Goal: Task Accomplishment & Management: Use online tool/utility

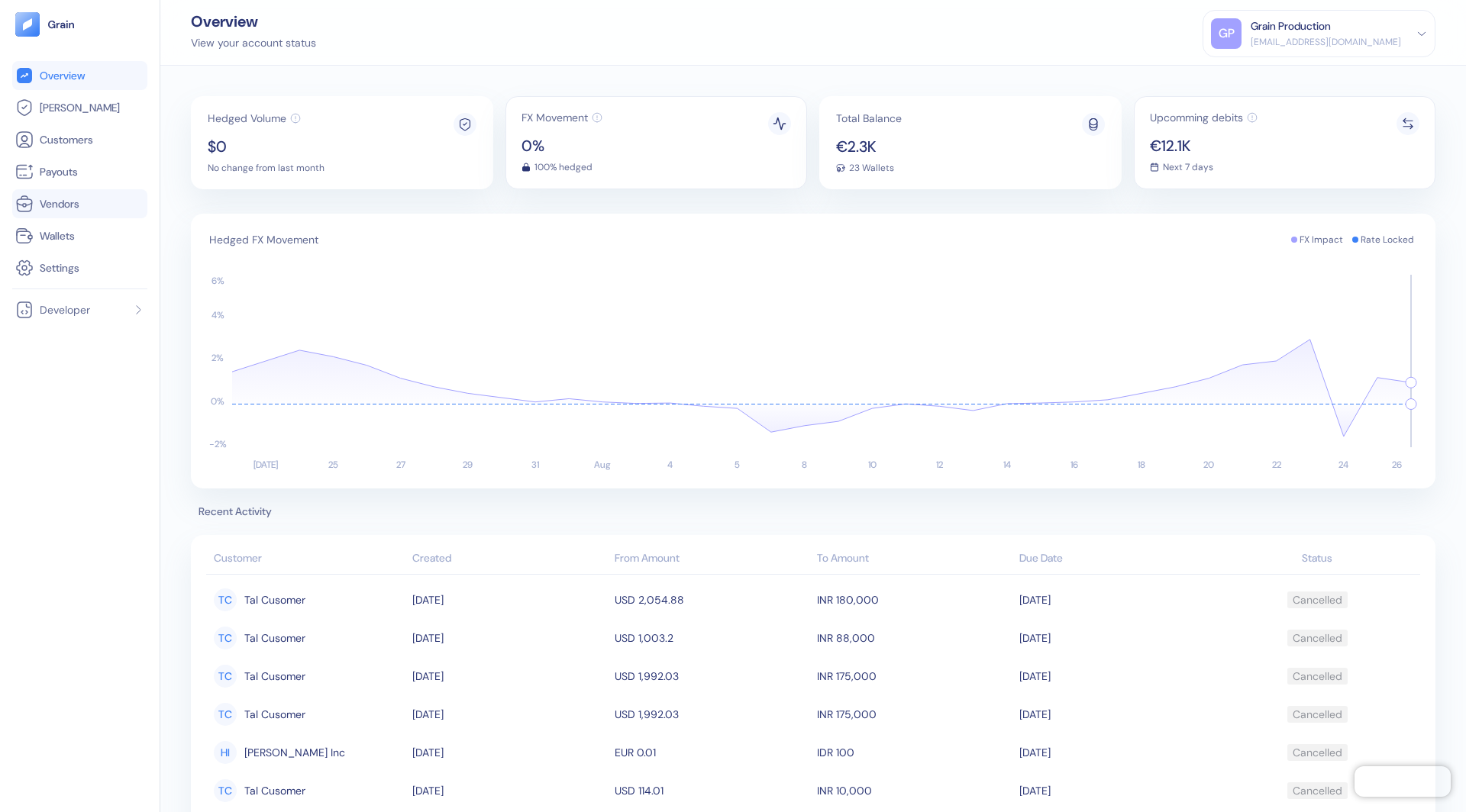
click at [87, 202] on link "Vendors" at bounding box center [79, 204] width 129 height 18
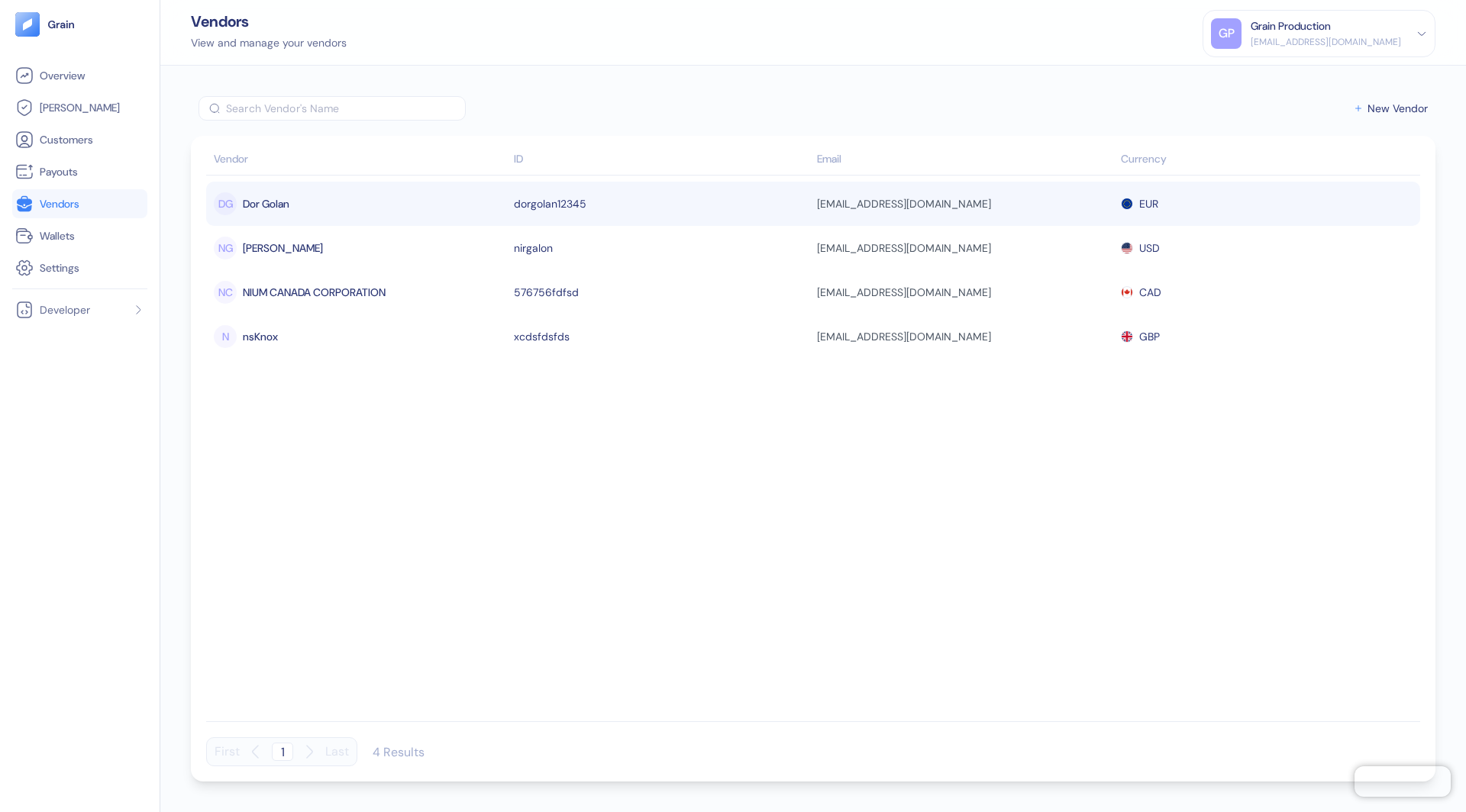
click at [339, 202] on div "DG Dor Golan" at bounding box center [359, 204] width 292 height 26
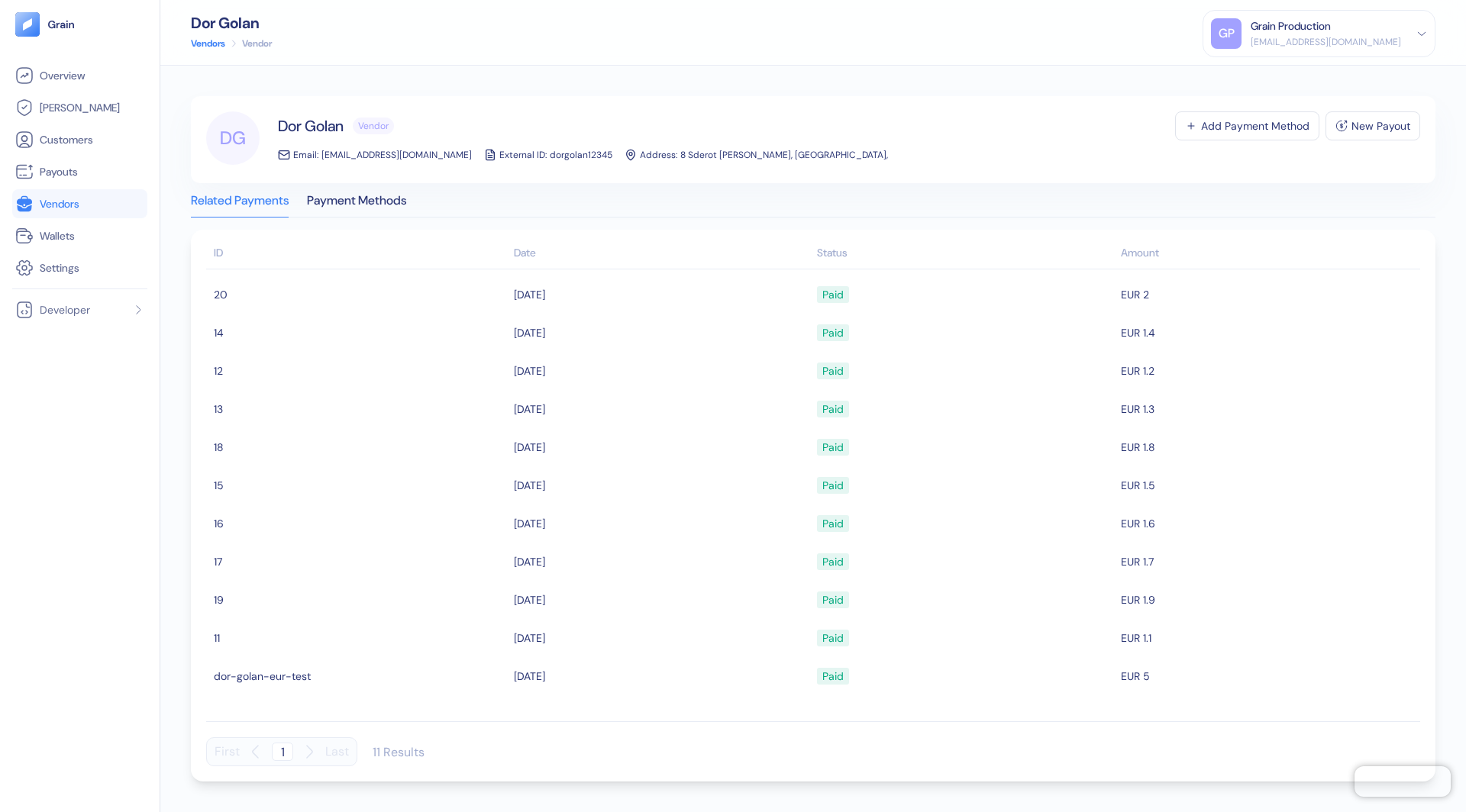
click at [339, 202] on div "Payment Methods" at bounding box center [357, 206] width 99 height 22
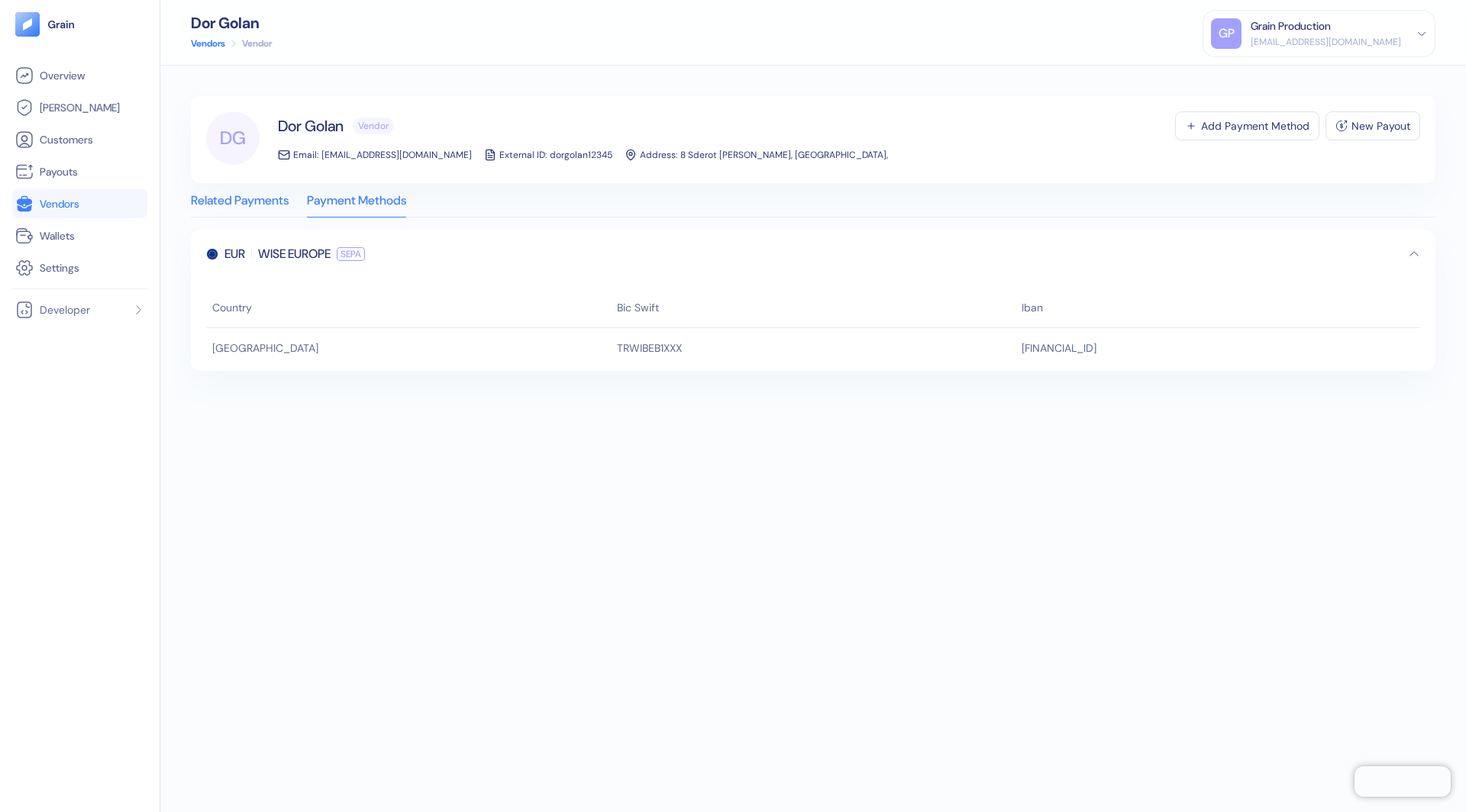
click at [274, 201] on div "Related Payments" at bounding box center [240, 206] width 98 height 22
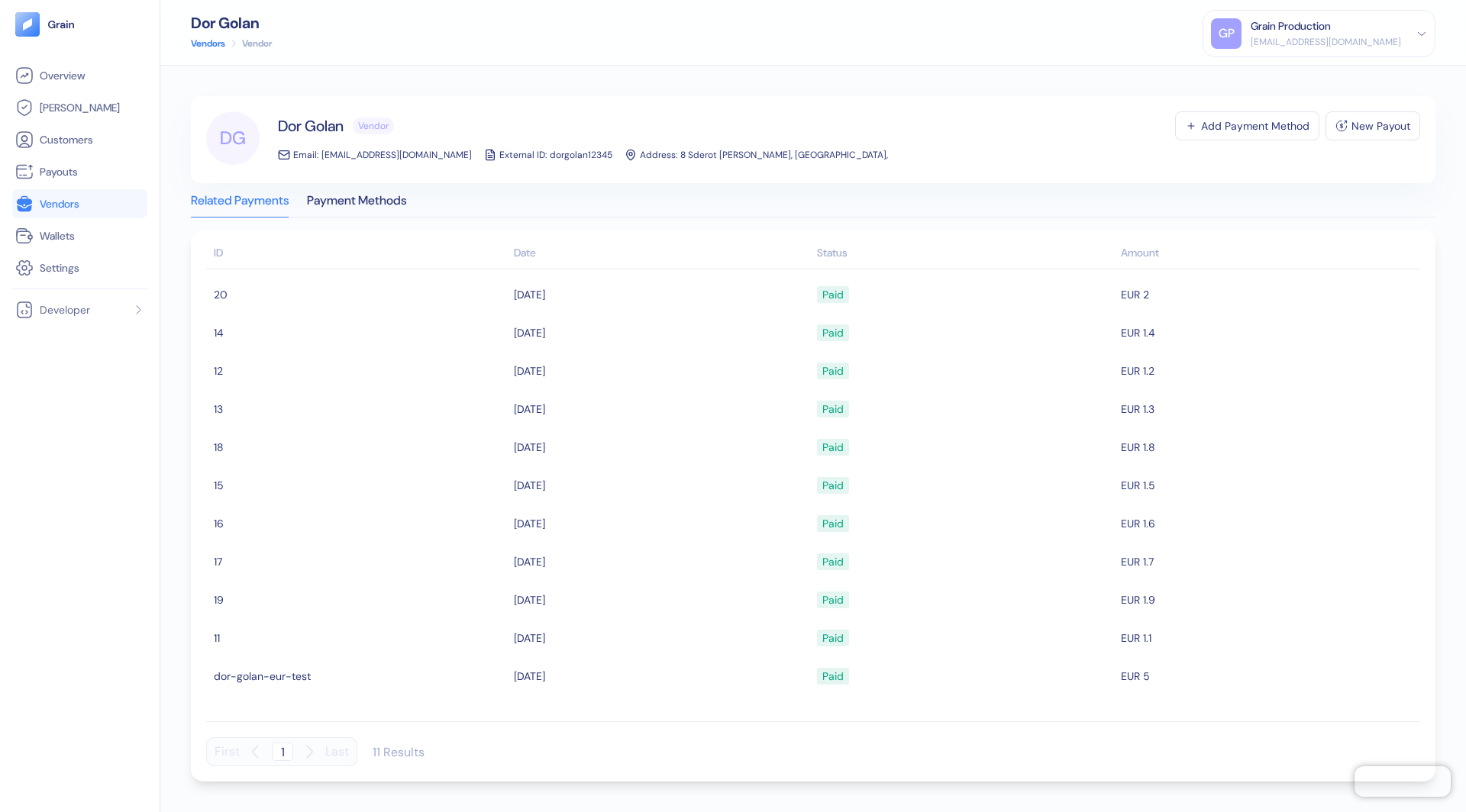
click at [339, 189] on div "Related Payments Payment Methods ID Date Status Amount 20 [DATE] Paid EUR 2 14 …" at bounding box center [813, 482] width 1245 height 599
click at [343, 197] on div "Payment Methods" at bounding box center [357, 206] width 99 height 22
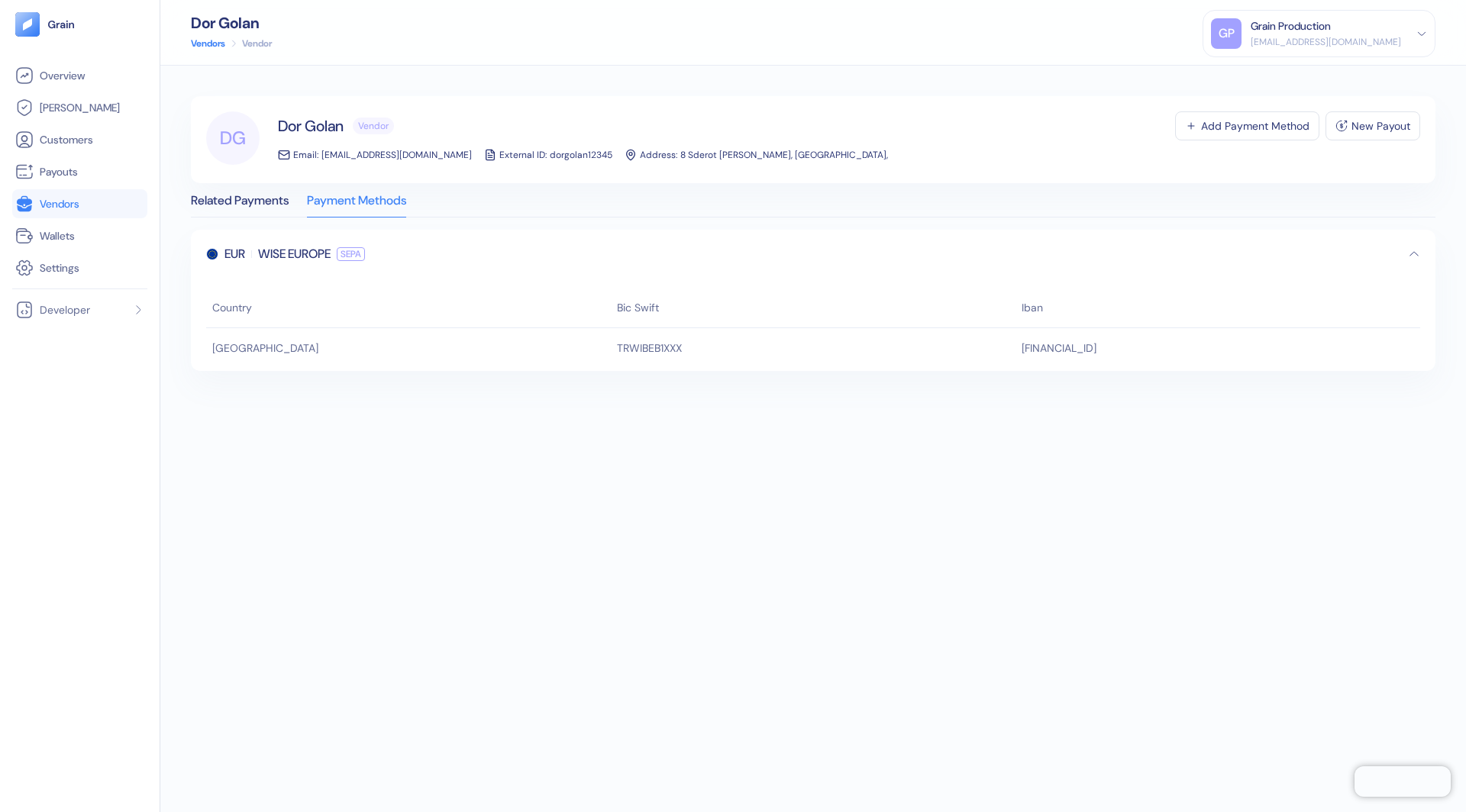
click at [376, 327] on div "Country Bic Swift Iban" at bounding box center [813, 311] width 1214 height 35
click at [368, 359] on div "Country Bic Swift Iban [GEOGRAPHIC_DATA] [SWIFT_CODE] [FINANCIAL_ID]" at bounding box center [813, 324] width 1245 height 92
click at [51, 200] on span "Vendors" at bounding box center [59, 204] width 39 height 15
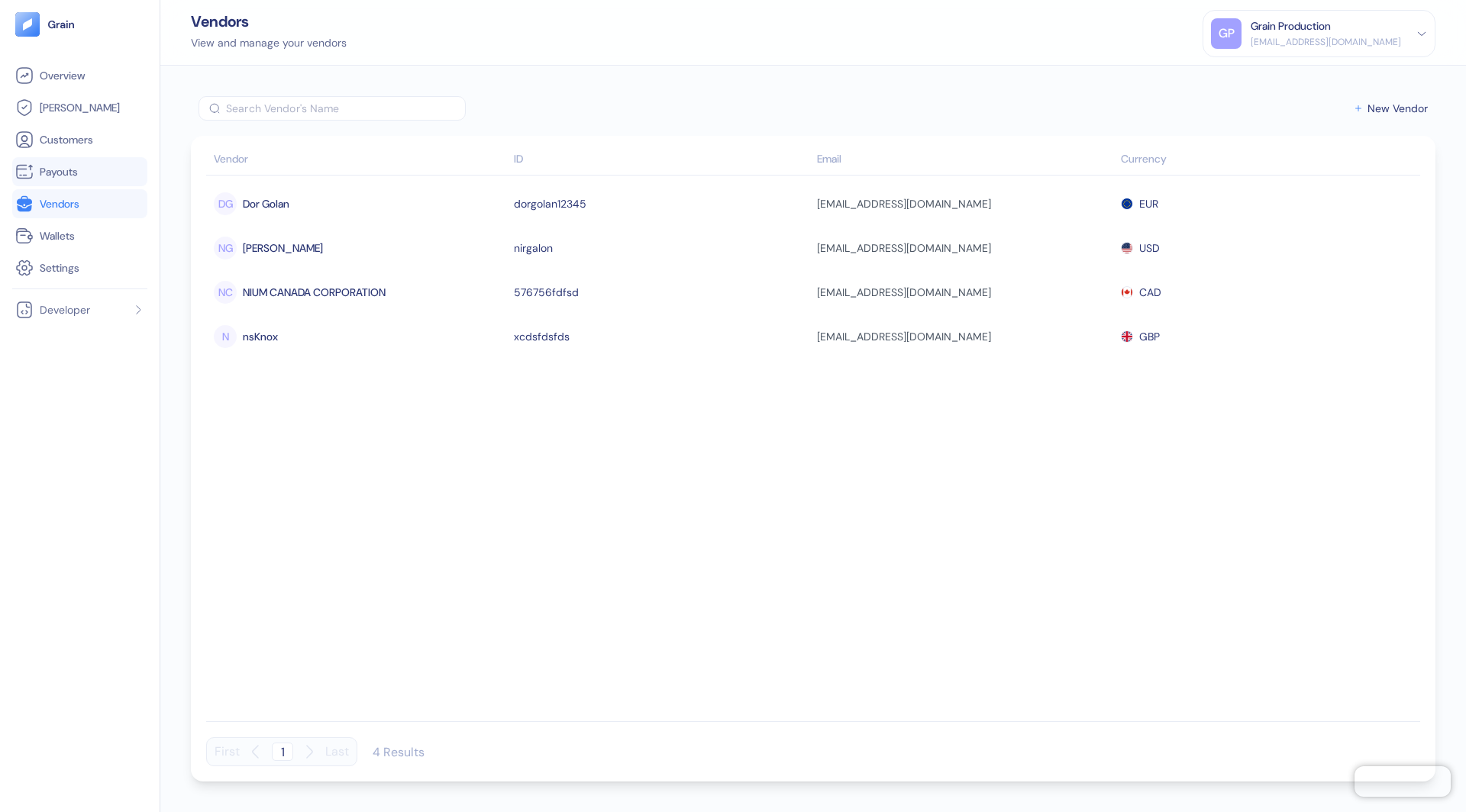
click at [69, 166] on span "Payouts" at bounding box center [59, 172] width 39 height 15
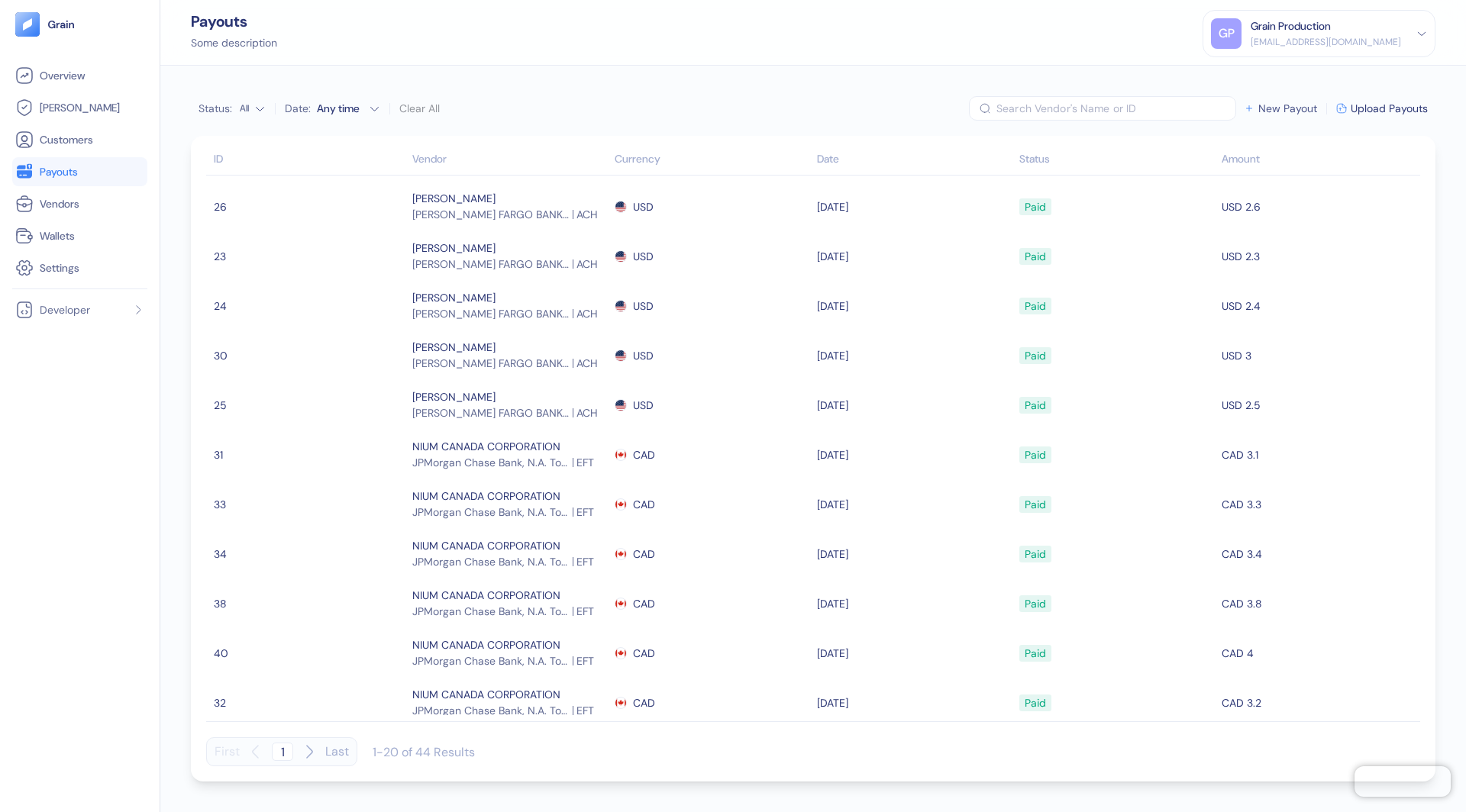
click at [1293, 108] on span "New Payout" at bounding box center [1287, 108] width 59 height 10
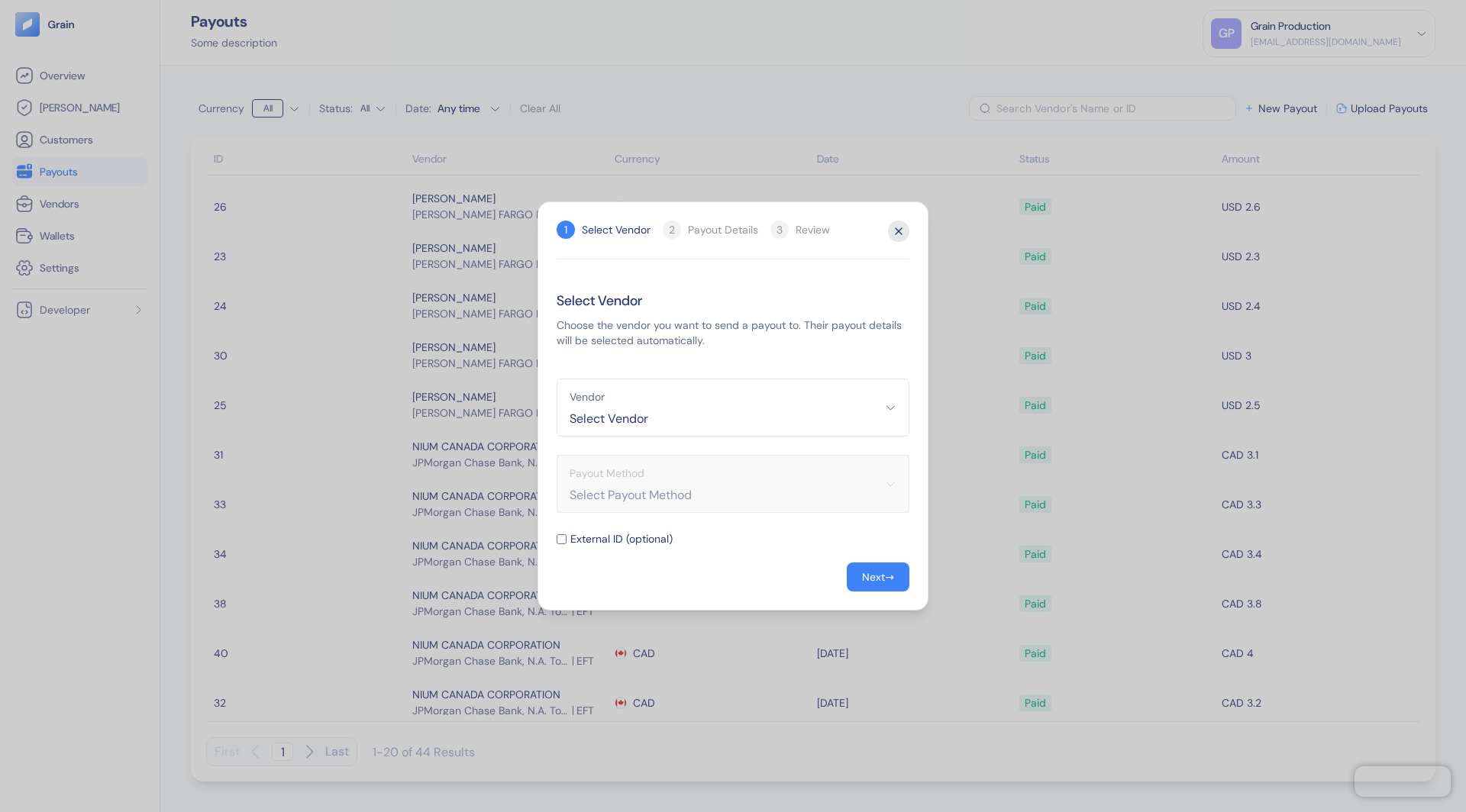
click at [899, 230] on icon "button" at bounding box center [899, 231] width 22 height 22
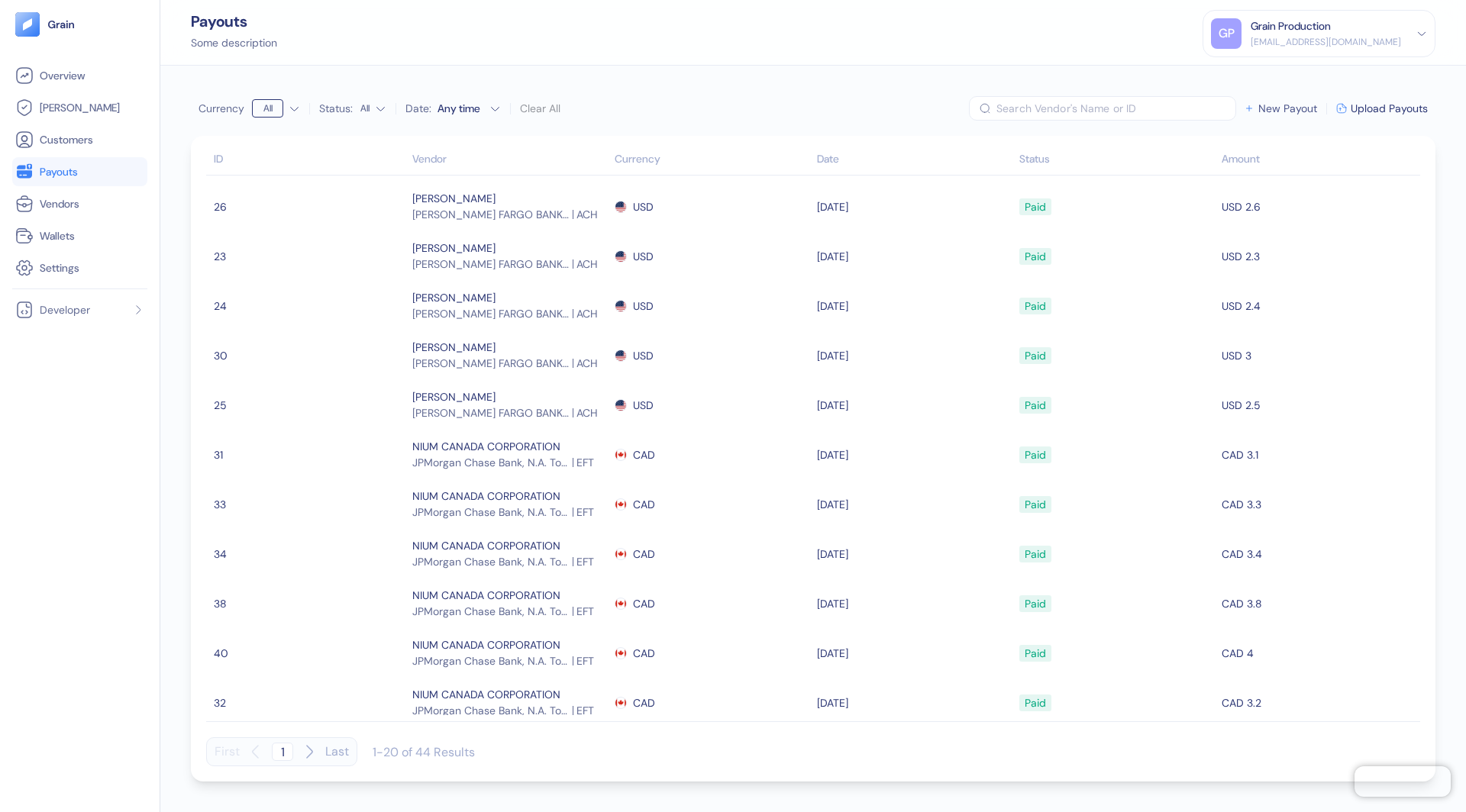
click at [1289, 101] on div "​ New Payout Upload Payouts" at bounding box center [1198, 108] width 459 height 24
click at [1285, 109] on span "New Payout" at bounding box center [1287, 108] width 59 height 10
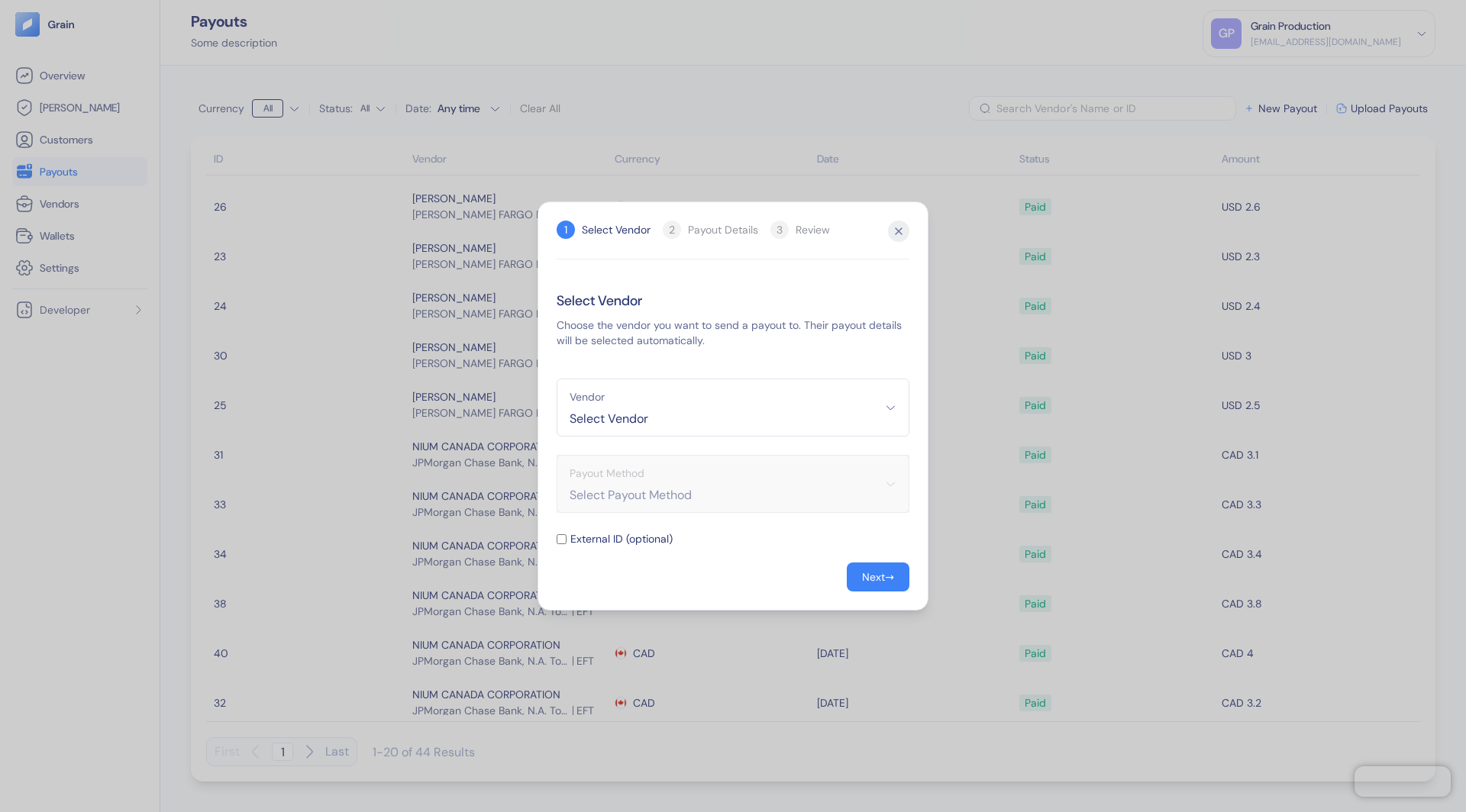
click at [705, 421] on span "Select Vendor" at bounding box center [733, 419] width 327 height 18
click at [619, 507] on span "Nir Galon" at bounding box center [733, 507] width 334 height 15
click at [720, 413] on span "Nir Galon" at bounding box center [733, 419] width 327 height 18
click at [652, 487] on span "Dor Golan" at bounding box center [733, 486] width 334 height 15
click at [878, 578] on div "Next" at bounding box center [873, 577] width 23 height 10
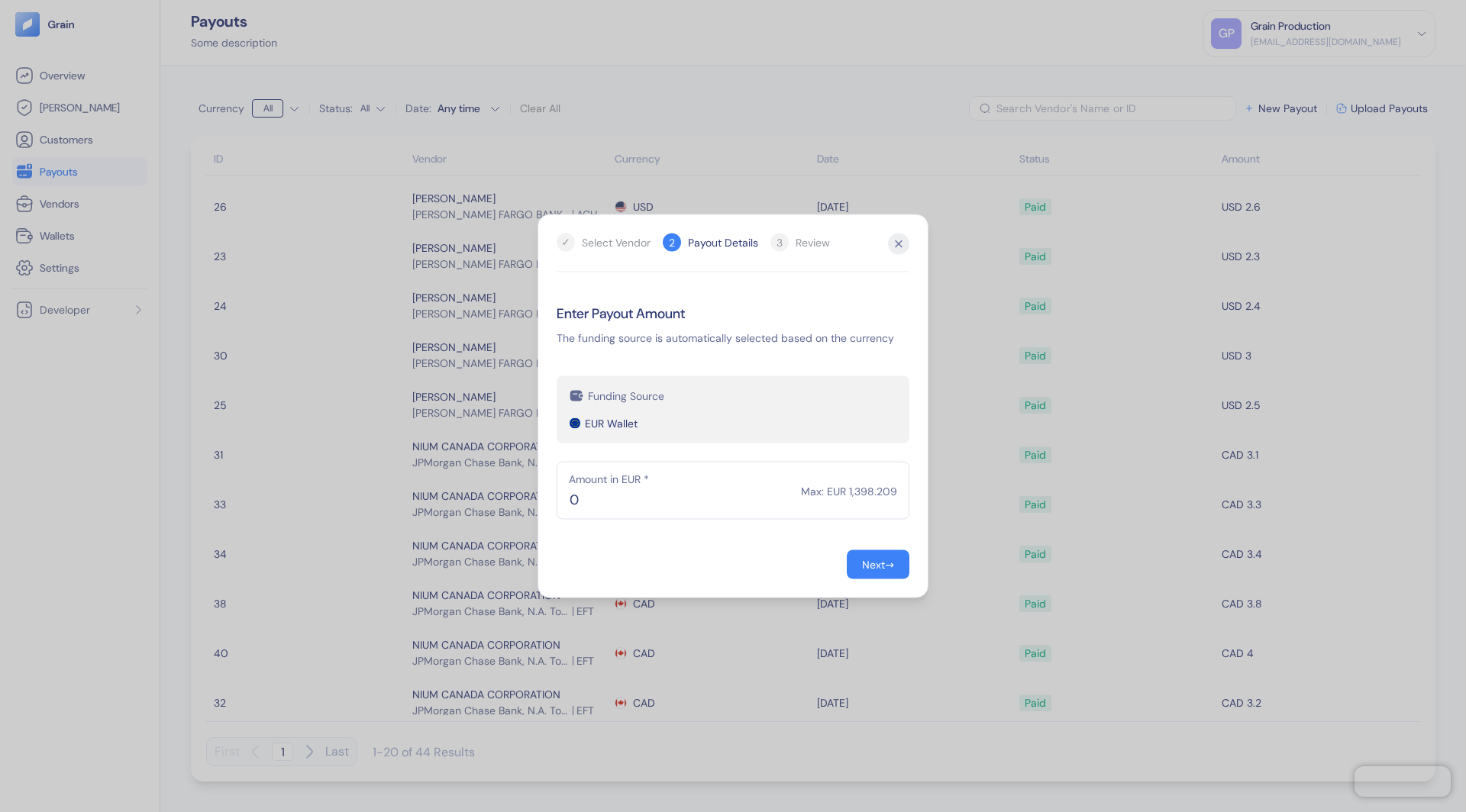
click at [774, 424] on div "EUR Wallet" at bounding box center [733, 424] width 328 height 15
click at [664, 501] on input "0" at bounding box center [733, 491] width 353 height 58
type input "1,111"
click at [865, 566] on div "Next" at bounding box center [873, 564] width 23 height 10
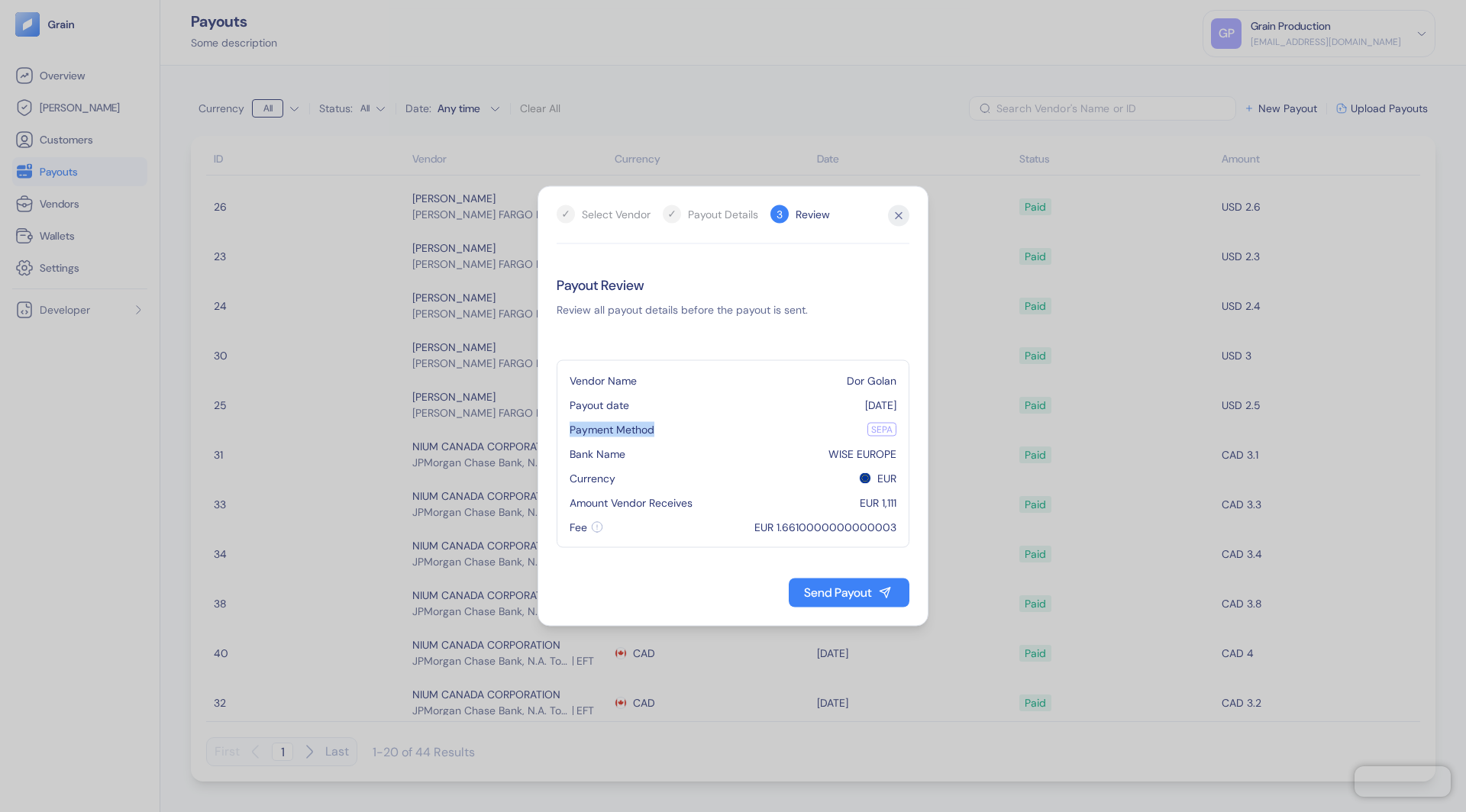
drag, startPoint x: 660, startPoint y: 430, endPoint x: 560, endPoint y: 432, distance: 100.0
click at [560, 432] on div "Vendor Name Dor Golan Payout date 09/17/2025 Payment Method SEPA Bank Name WISE…" at bounding box center [733, 454] width 353 height 188
click at [835, 594] on div "Send Payout" at bounding box center [838, 593] width 68 height 12
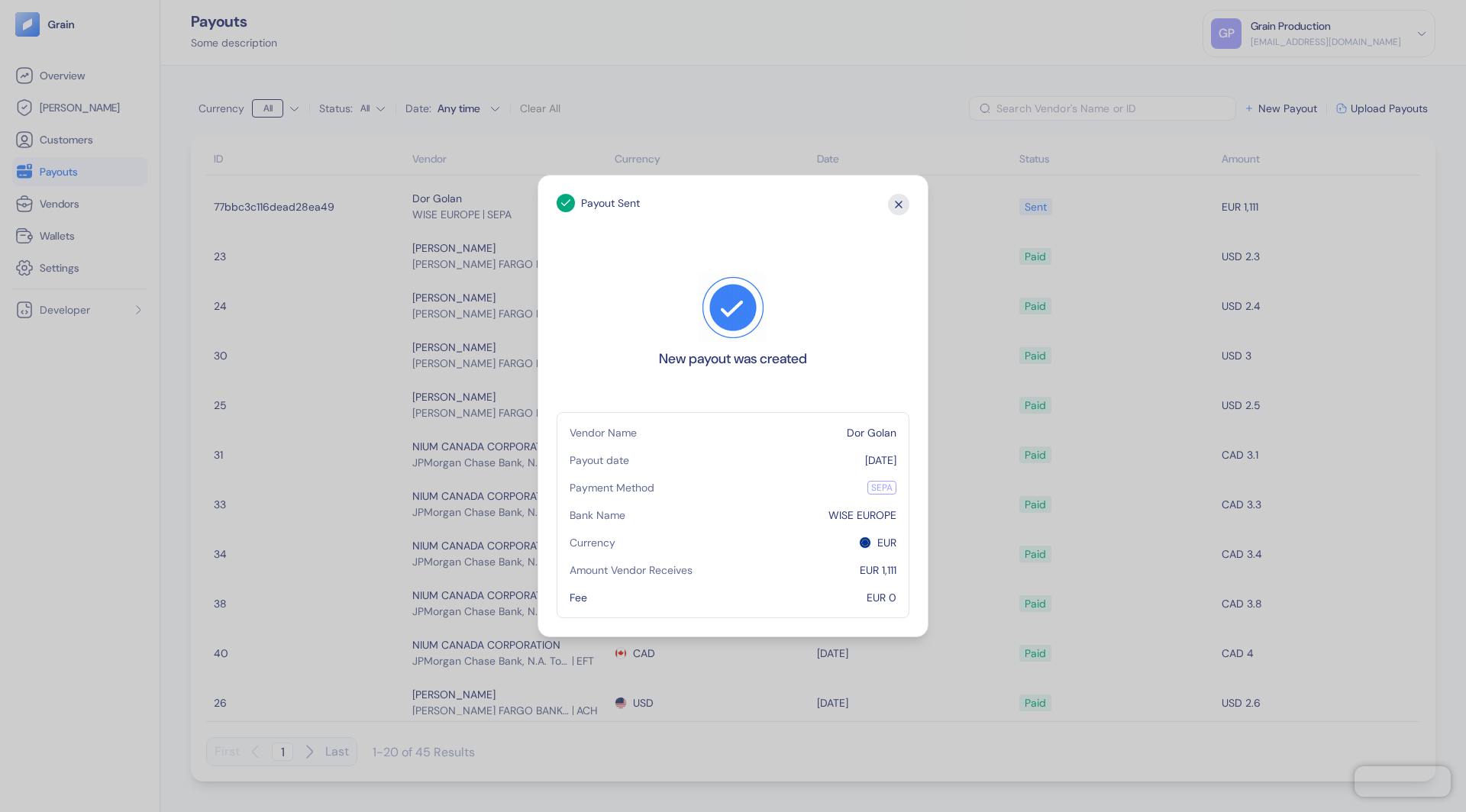
click at [898, 209] on icon "button" at bounding box center [899, 205] width 22 height 22
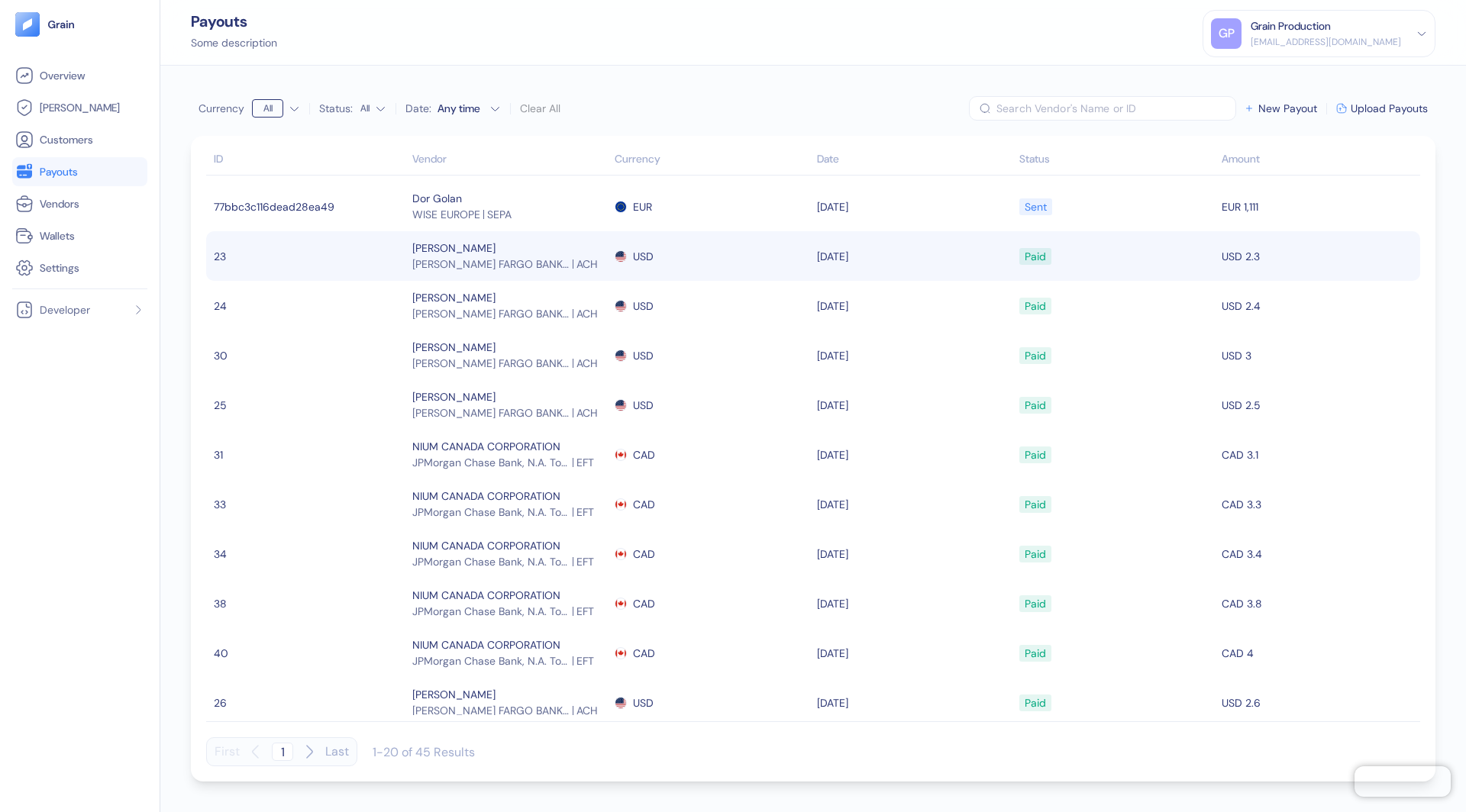
click at [729, 252] on div "USD" at bounding box center [712, 257] width 195 height 26
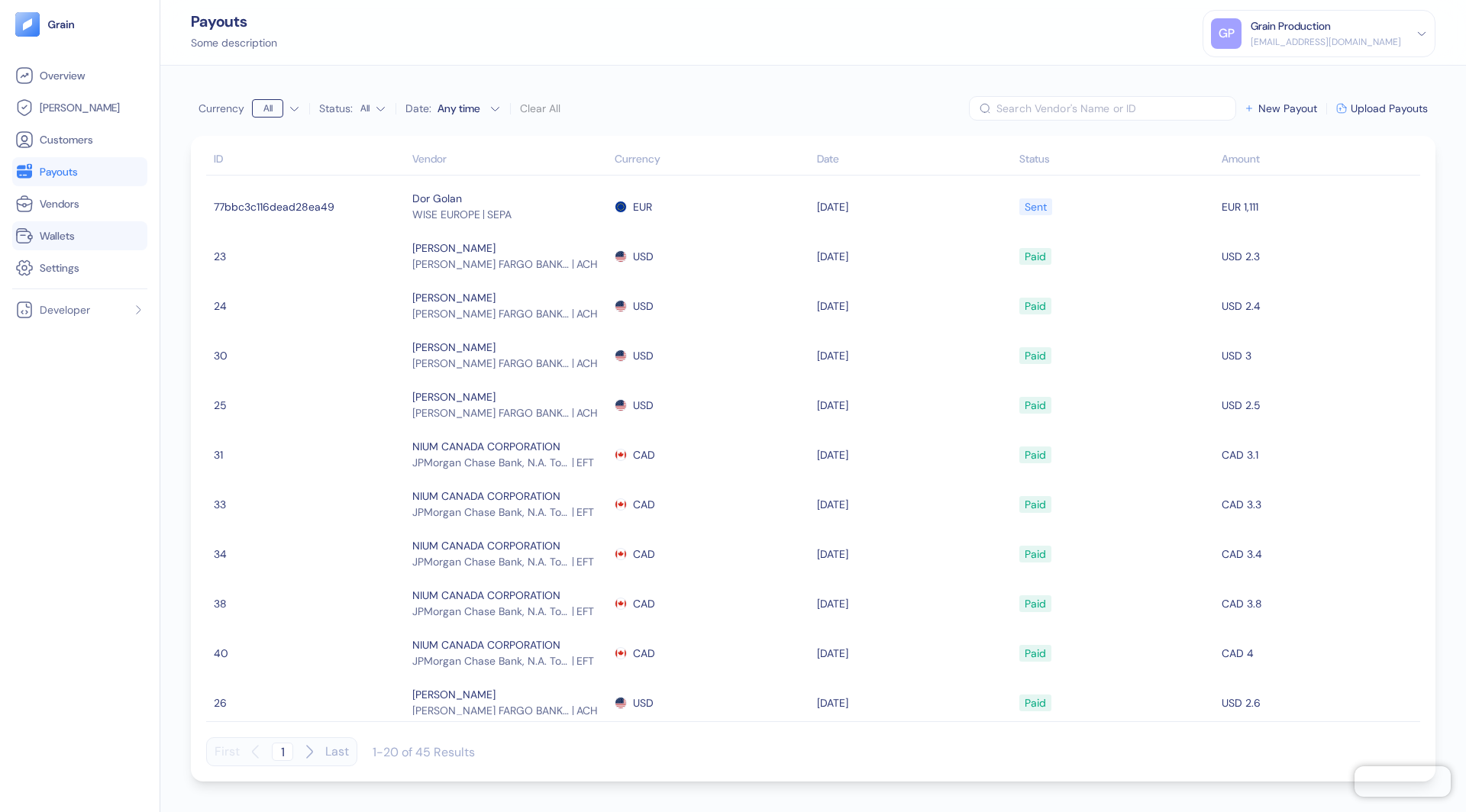
click at [66, 224] on li "Wallets" at bounding box center [79, 236] width 135 height 29
click at [59, 241] on span "Wallets" at bounding box center [57, 235] width 35 height 15
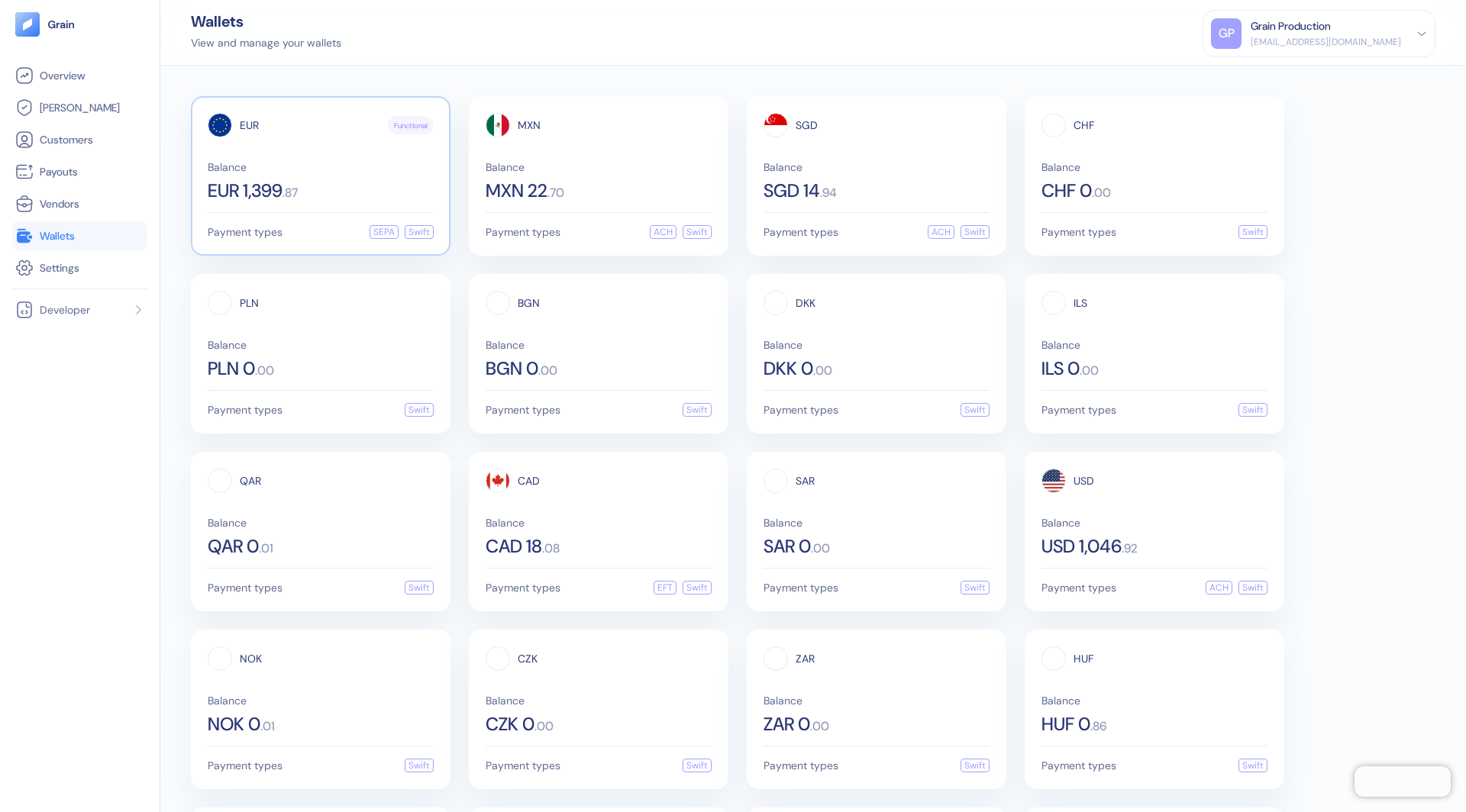
click at [356, 186] on div "EUR 1,399 . 87" at bounding box center [321, 190] width 226 height 18
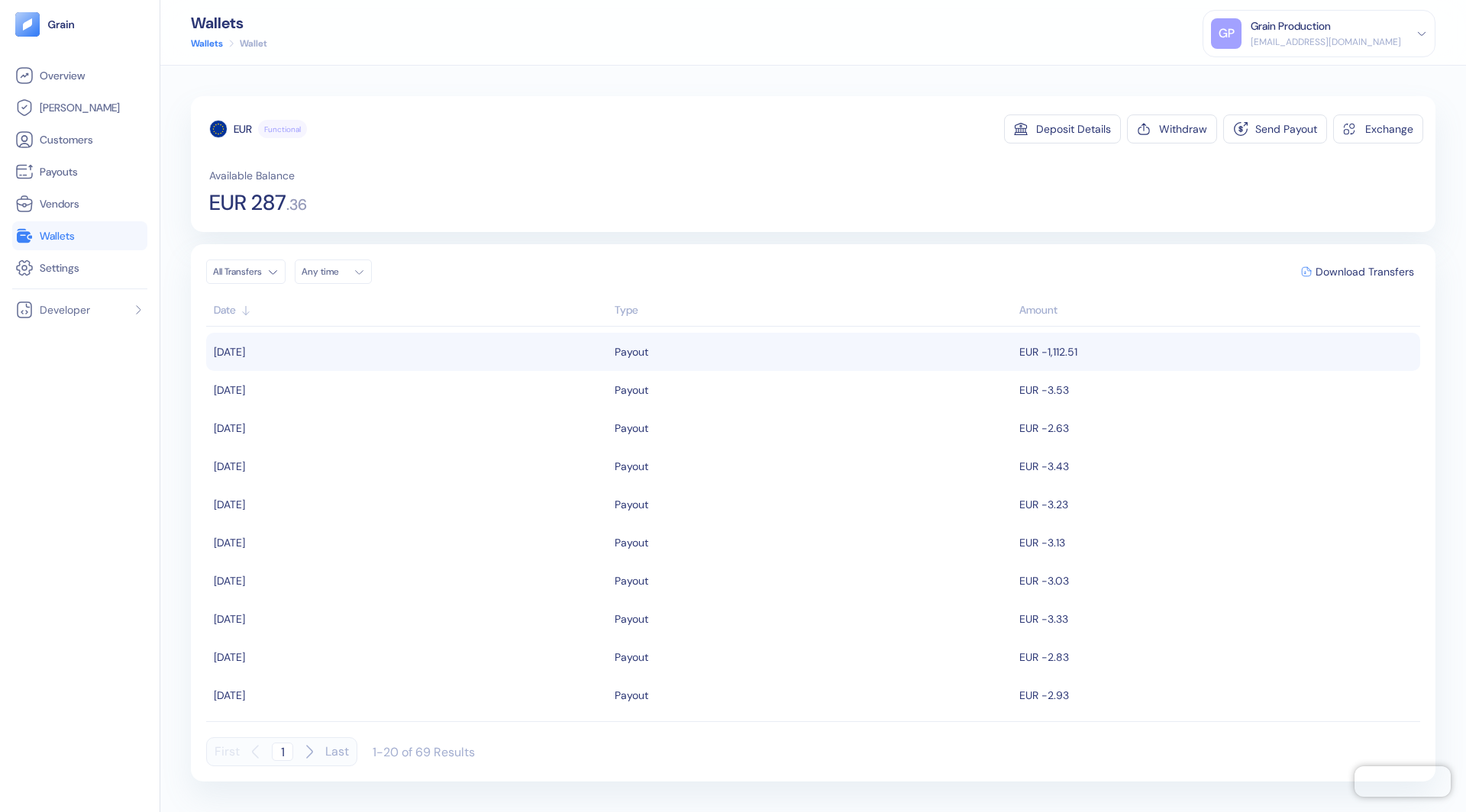
click at [655, 341] on div "Payout" at bounding box center [813, 351] width 397 height 26
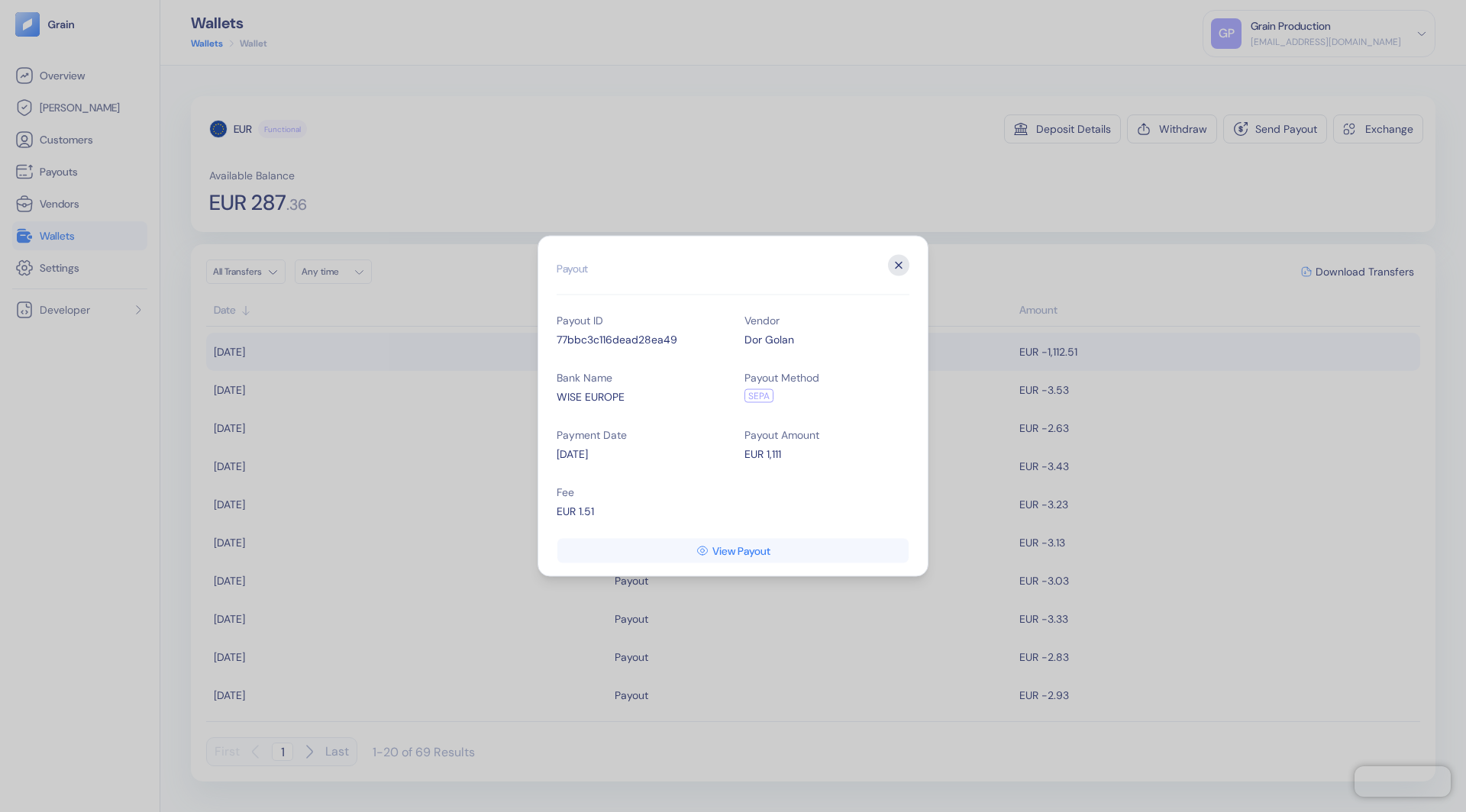
click at [895, 270] on icon "button" at bounding box center [899, 266] width 22 height 22
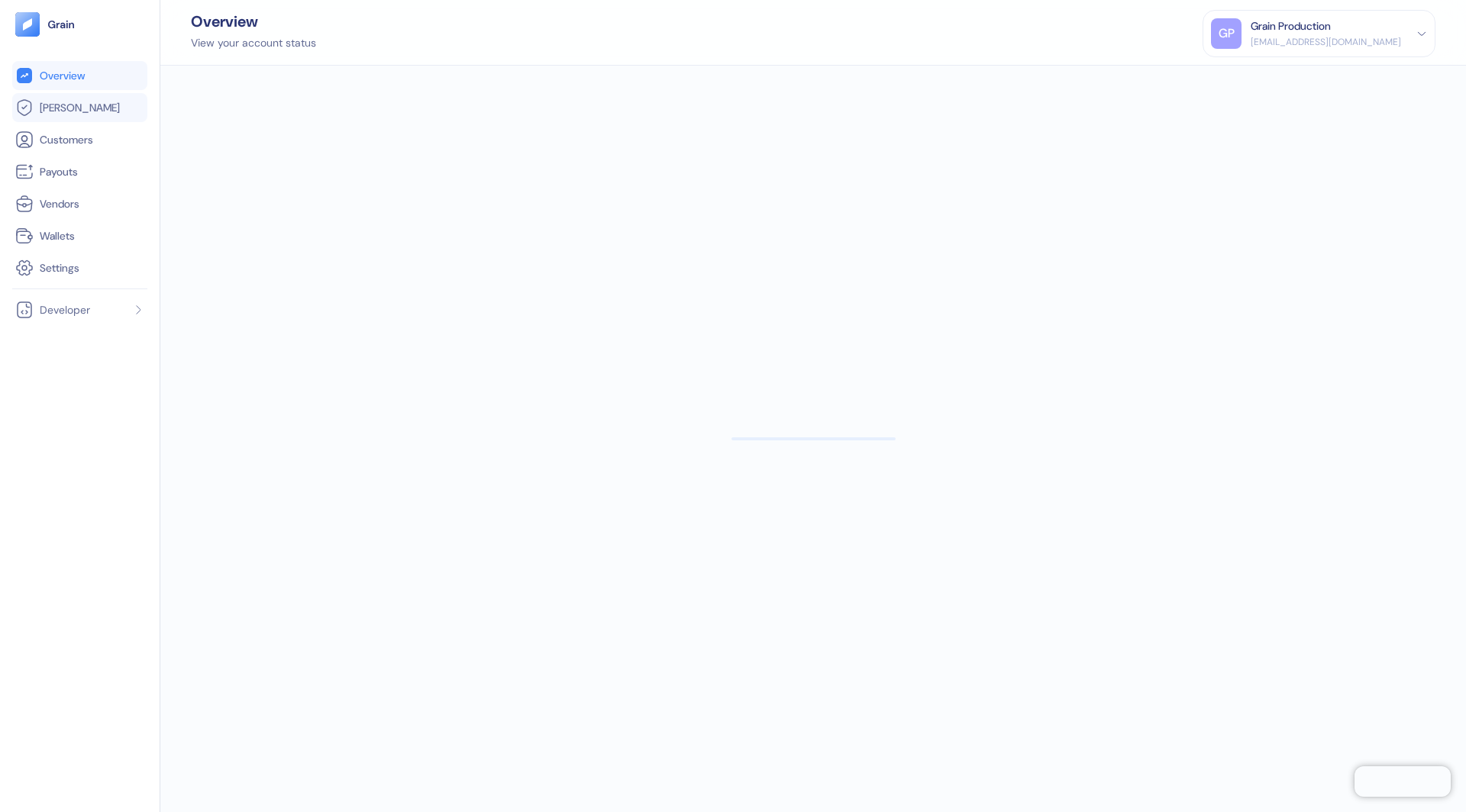
click at [104, 113] on link "[PERSON_NAME]" at bounding box center [79, 108] width 129 height 18
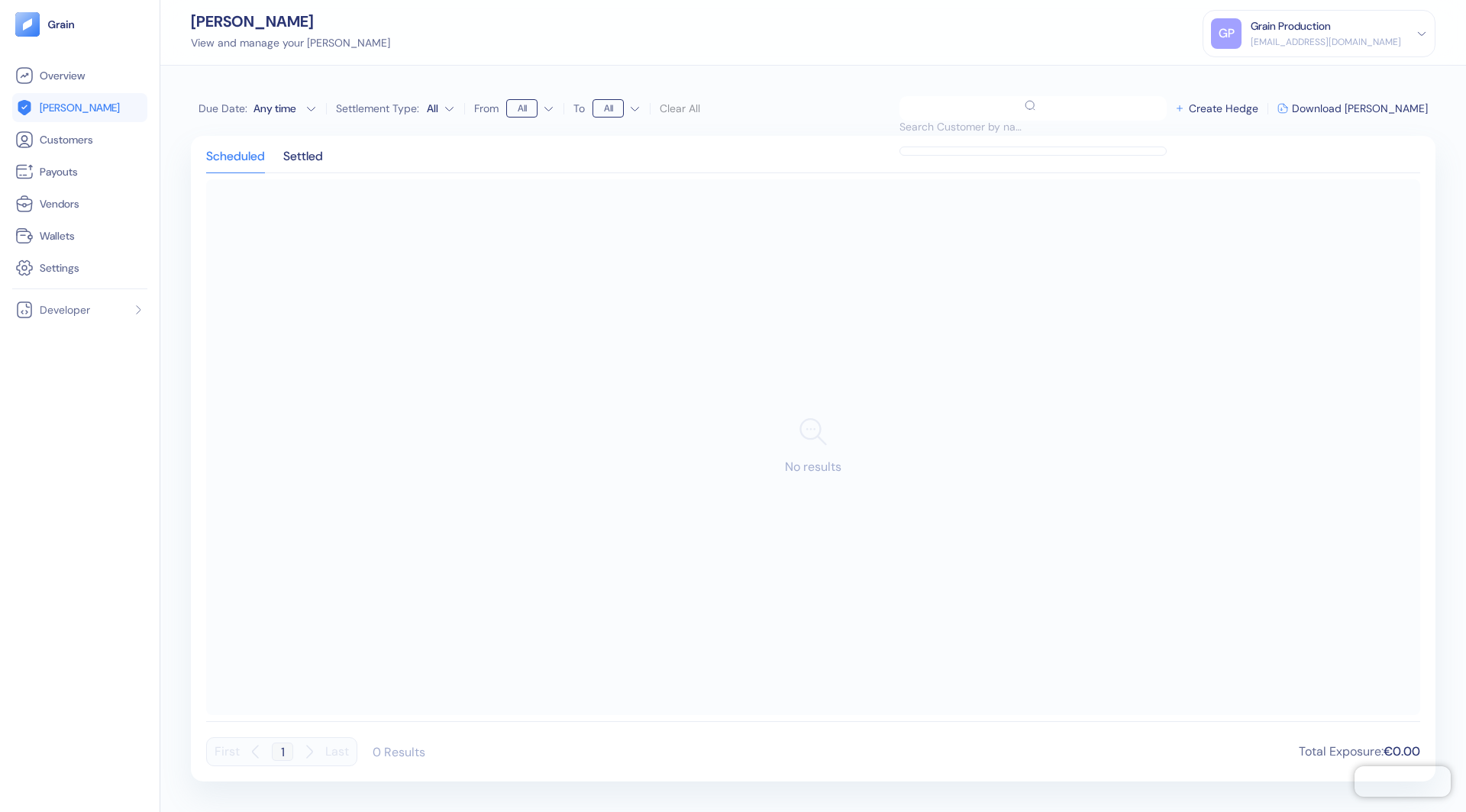
click at [449, 108] on html "Pingdom Check: App Online Overview [PERSON_NAME] Customers Payouts Vendors Wall…" at bounding box center [733, 406] width 1466 height 812
click at [449, 106] on html "Pingdom Check: App Online Overview [PERSON_NAME] Customers Payouts Vendors Wall…" at bounding box center [733, 406] width 1466 height 812
click at [311, 154] on div "Settled" at bounding box center [303, 161] width 39 height 22
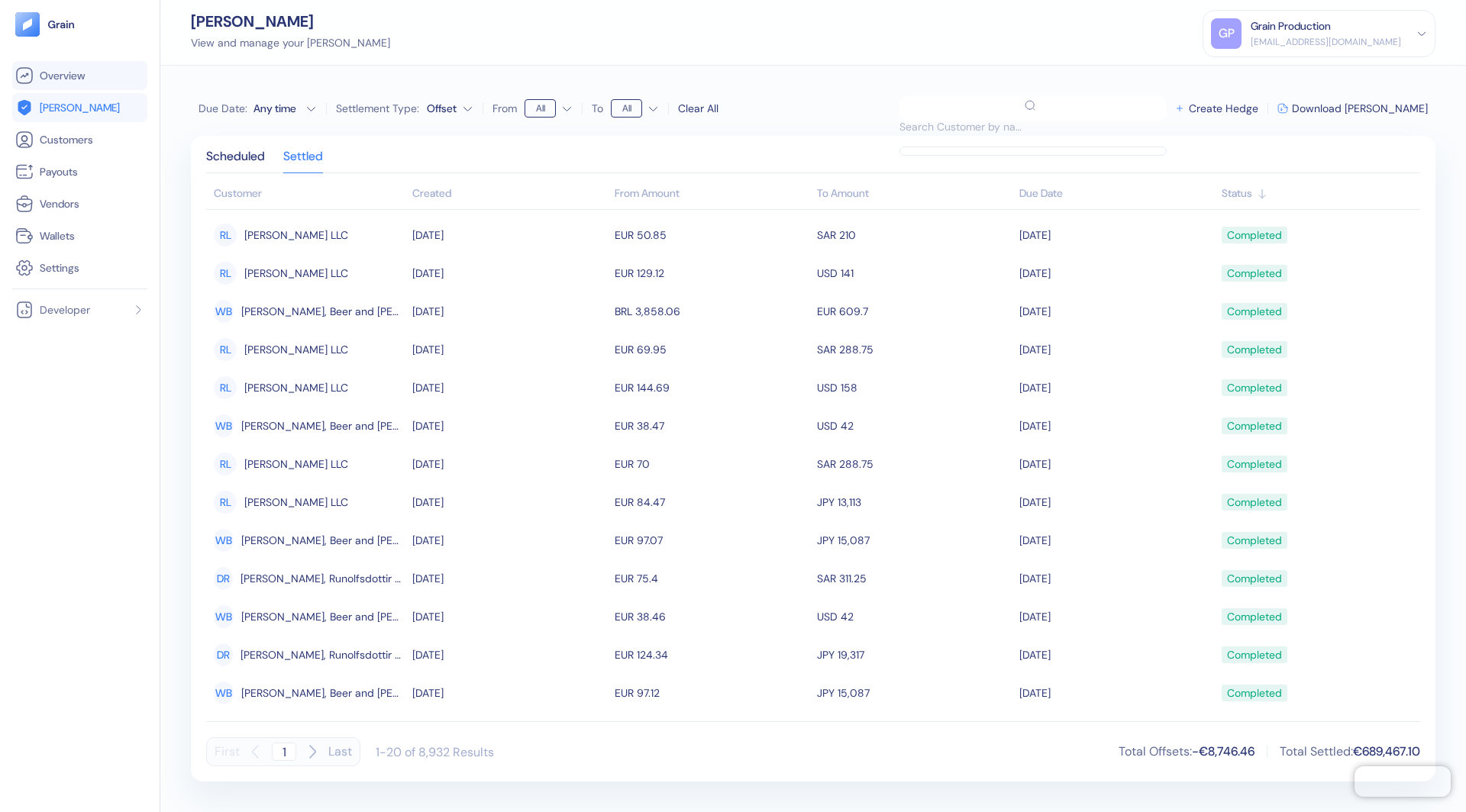
click at [91, 71] on link "Overview" at bounding box center [79, 75] width 129 height 18
